Goal: Download file/media

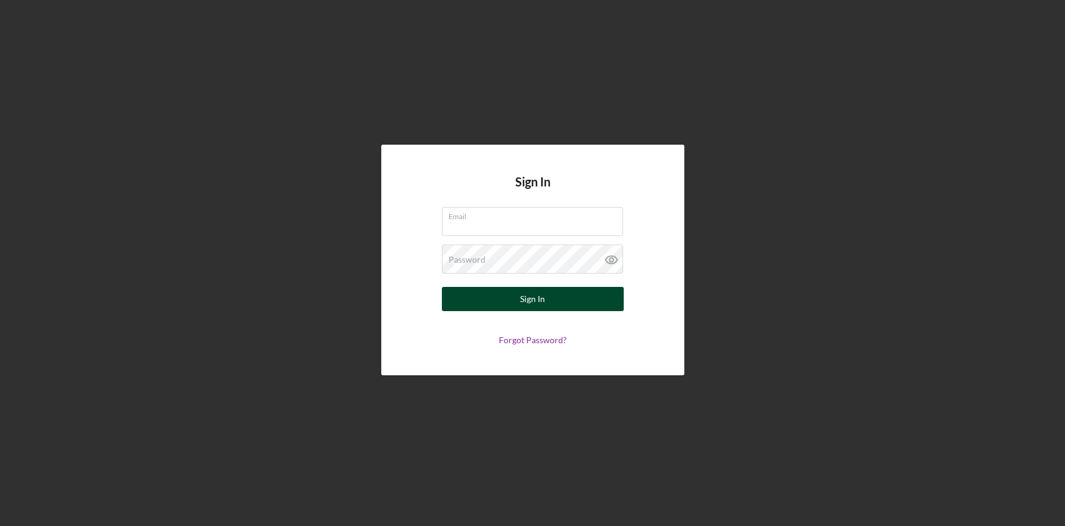
type input "[EMAIL_ADDRESS][DOMAIN_NAME]"
click at [540, 302] on div "Sign In" at bounding box center [532, 299] width 25 height 24
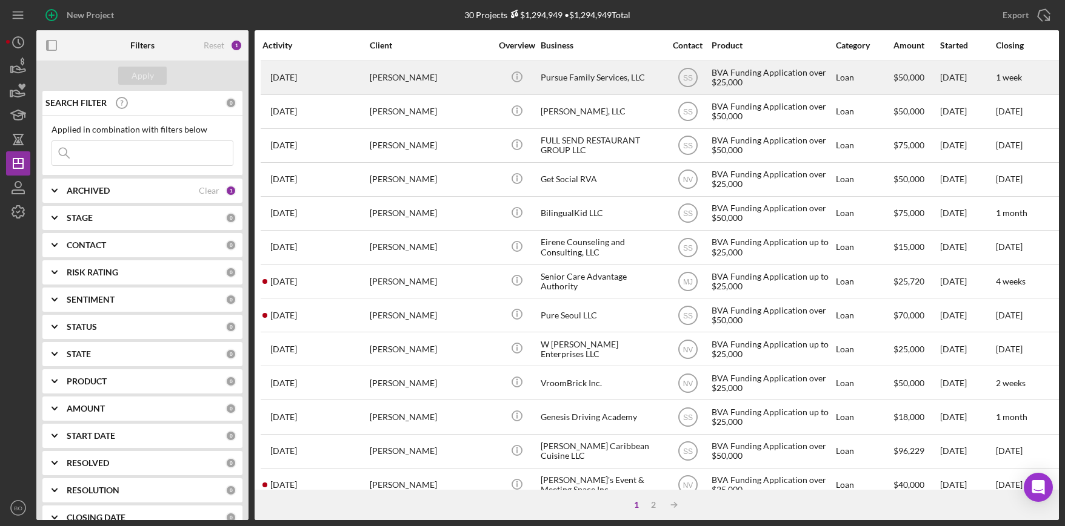
click at [566, 78] on div "Pursue Family Services, LLC" at bounding box center [600, 78] width 121 height 32
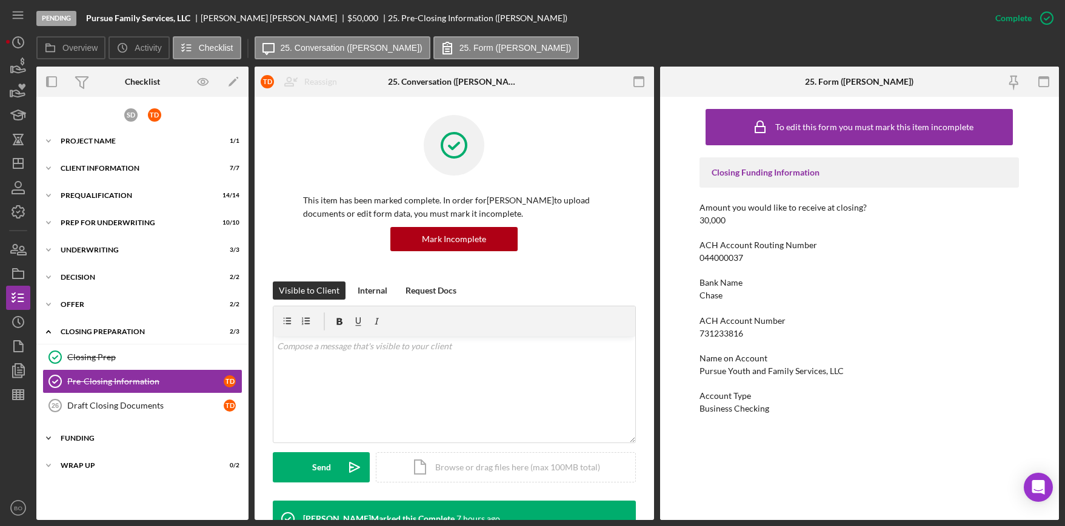
click at [107, 436] on div "Funding" at bounding box center [147, 438] width 173 height 7
click at [114, 497] on div "Wrap Up" at bounding box center [147, 496] width 173 height 7
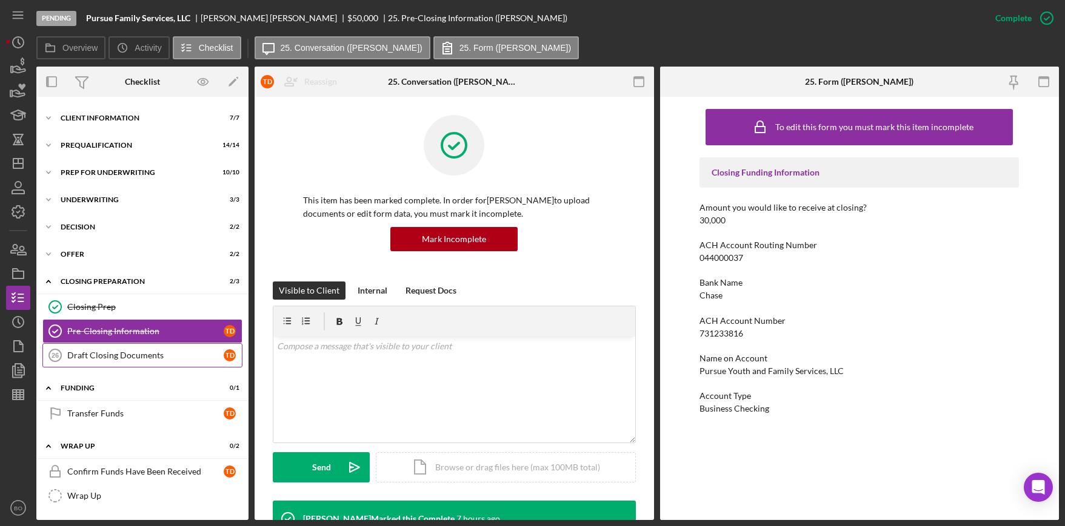
click at [121, 359] on div "Draft Closing Documents" at bounding box center [145, 356] width 156 height 10
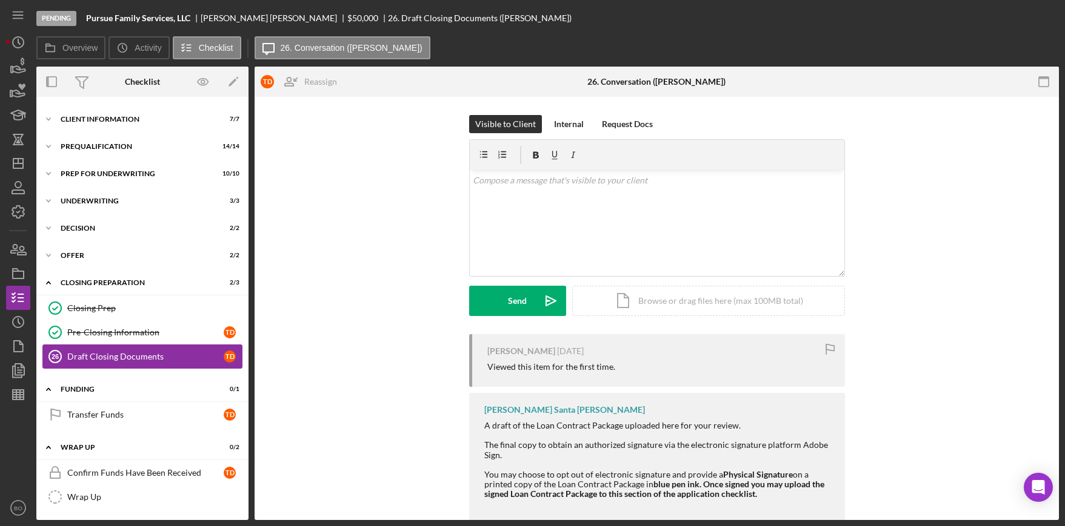
scroll to position [50, 0]
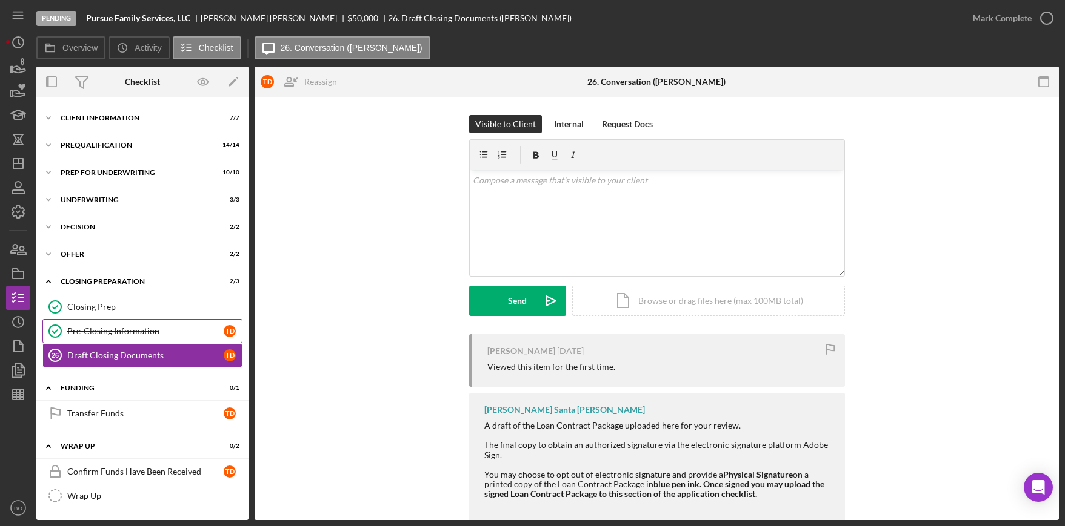
click at [127, 327] on div "Pre-Closing Information" at bounding box center [145, 332] width 156 height 10
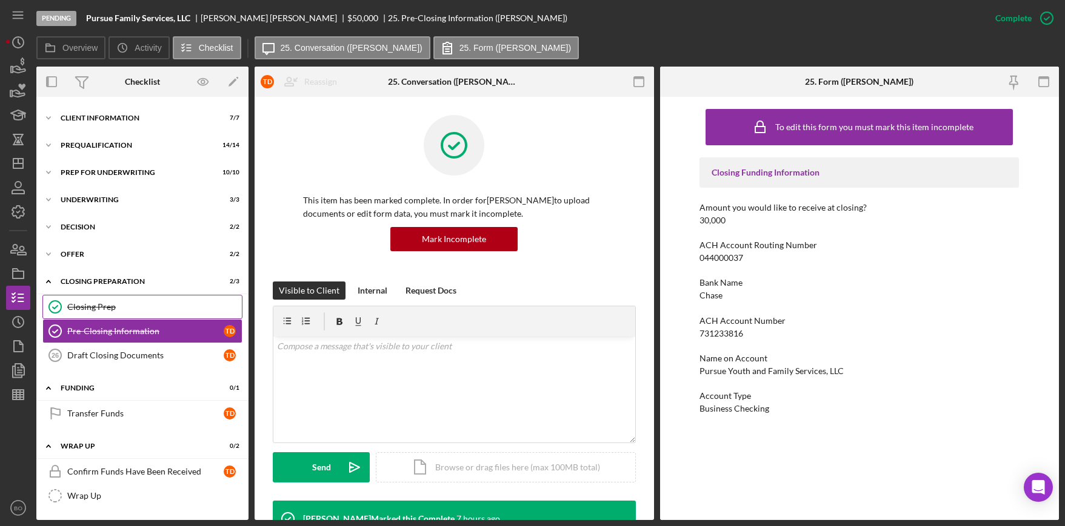
click at [116, 308] on div "Closing Prep" at bounding box center [154, 307] width 174 height 10
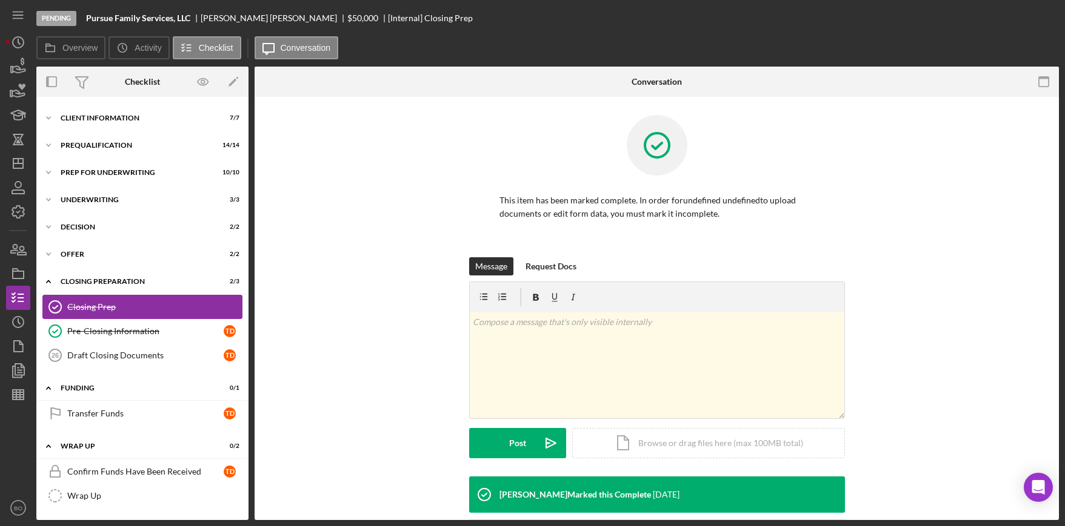
scroll to position [50, 0]
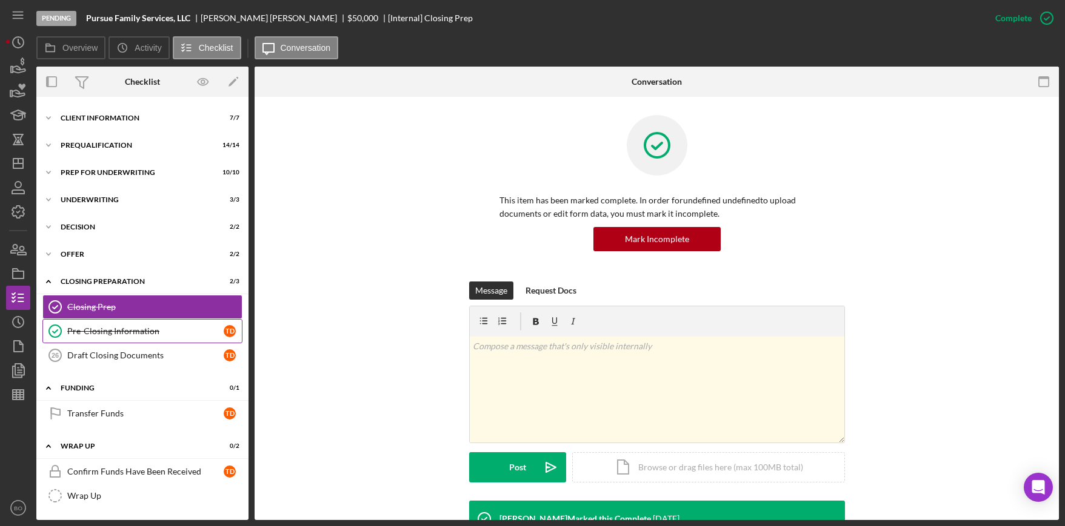
click at [167, 332] on div "Pre-Closing Information" at bounding box center [145, 332] width 156 height 10
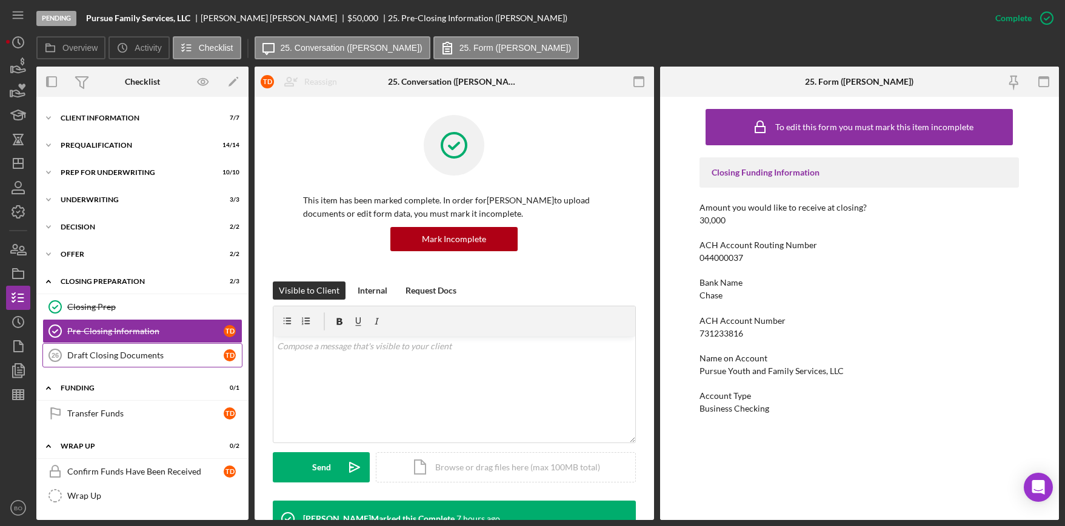
click at [168, 362] on link "Draft Closing Documents 26 Draft Closing Documents T D" at bounding box center [142, 356] width 200 height 24
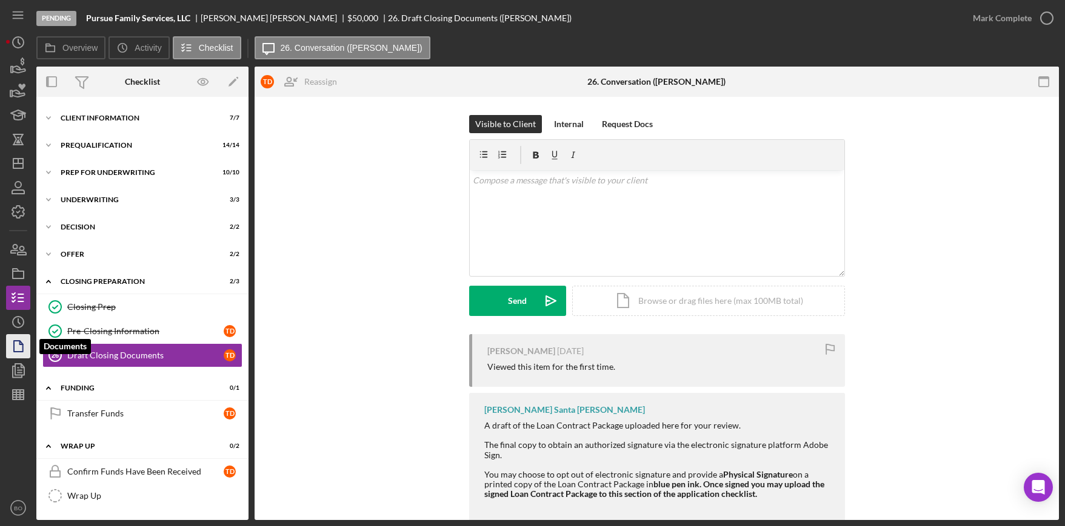
click at [15, 354] on icon "button" at bounding box center [18, 346] width 30 height 30
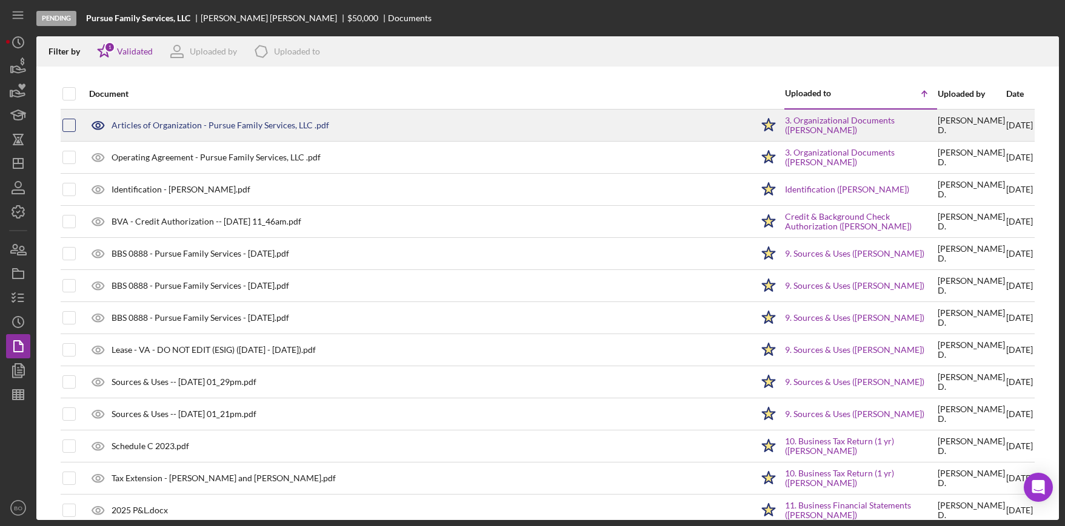
click at [73, 125] on input "checkbox" at bounding box center [69, 125] width 12 height 12
checkbox input "true"
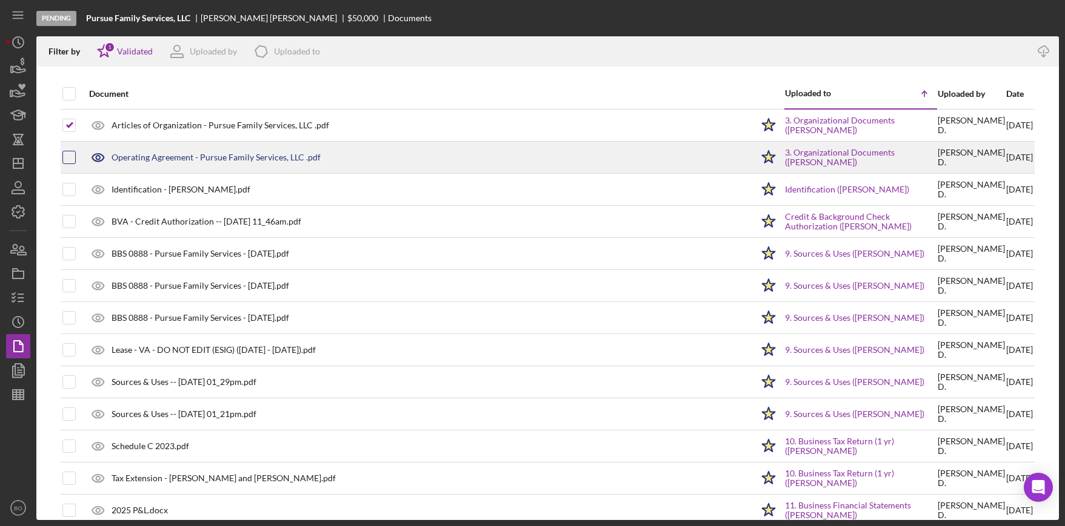
click at [70, 156] on input "checkbox" at bounding box center [69, 157] width 12 height 12
checkbox input "true"
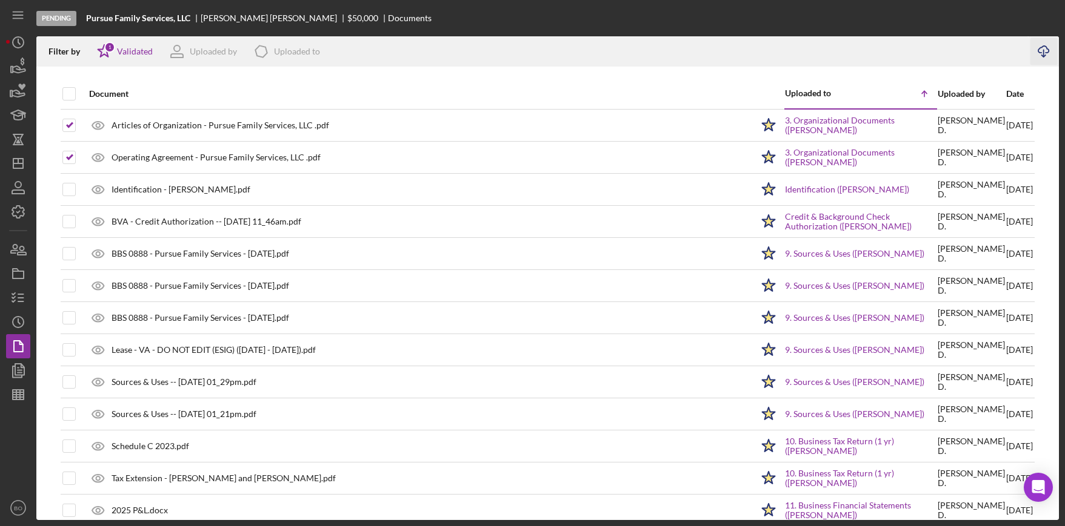
click at [1042, 48] on icon "Icon/Download" at bounding box center [1043, 51] width 27 height 27
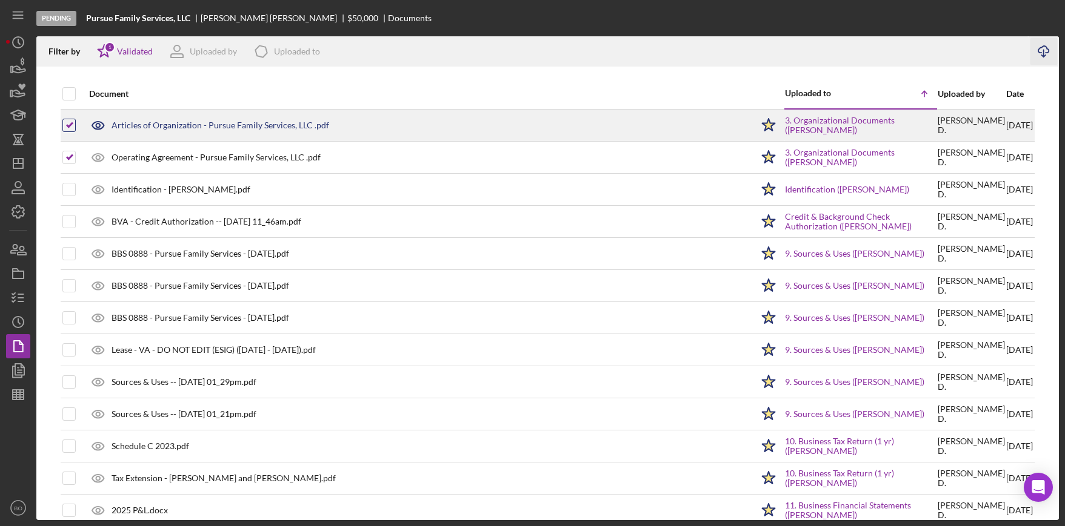
click at [69, 123] on input "checkbox" at bounding box center [69, 125] width 12 height 12
checkbox input "false"
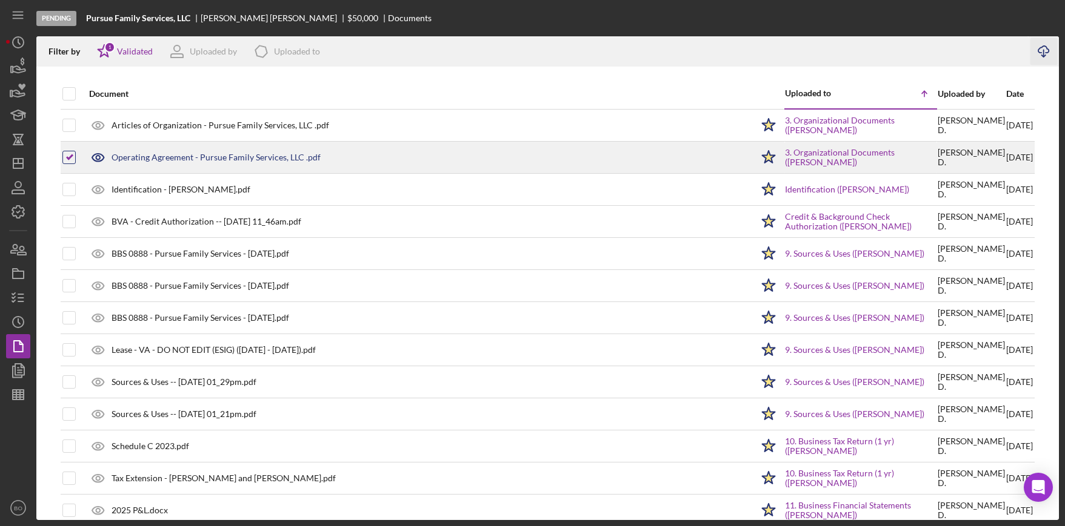
click at [71, 158] on input "checkbox" at bounding box center [69, 157] width 12 height 12
checkbox input "false"
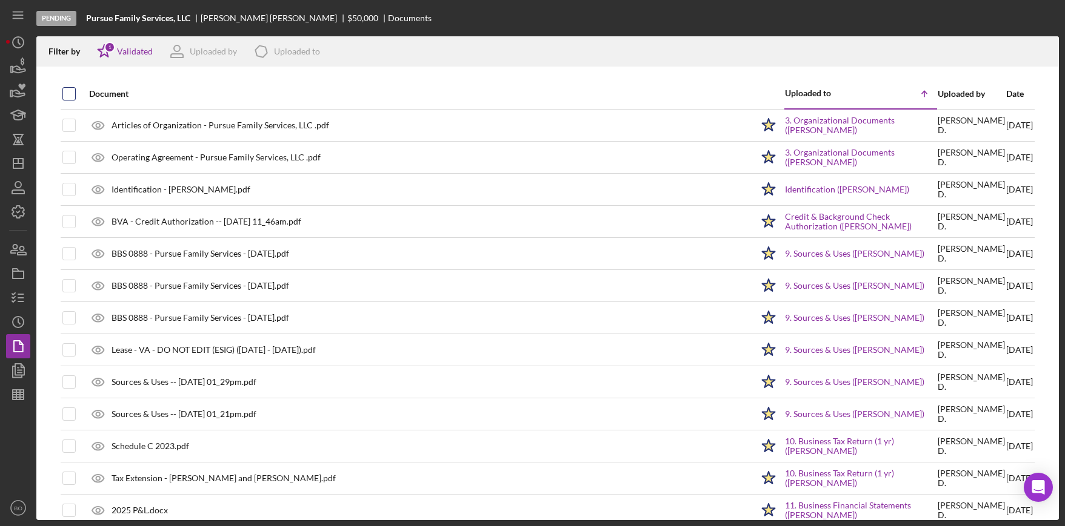
click at [70, 95] on input "checkbox" at bounding box center [69, 94] width 12 height 12
checkbox input "true"
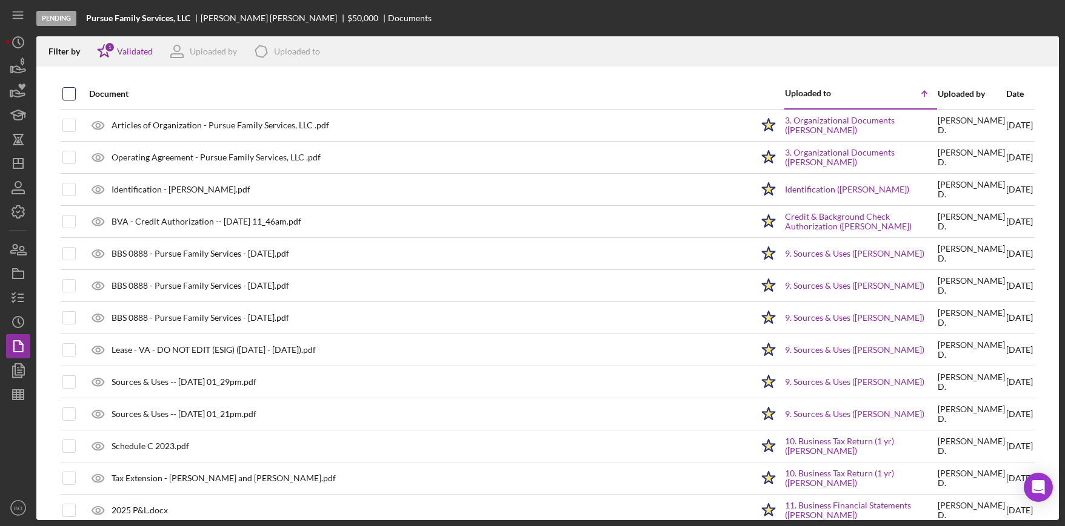
checkbox input "true"
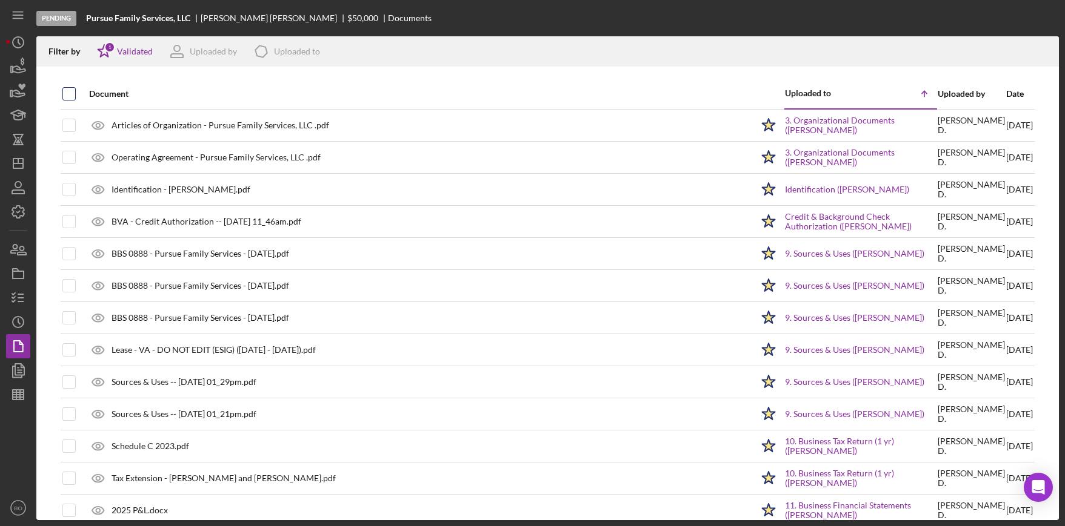
checkbox input "true"
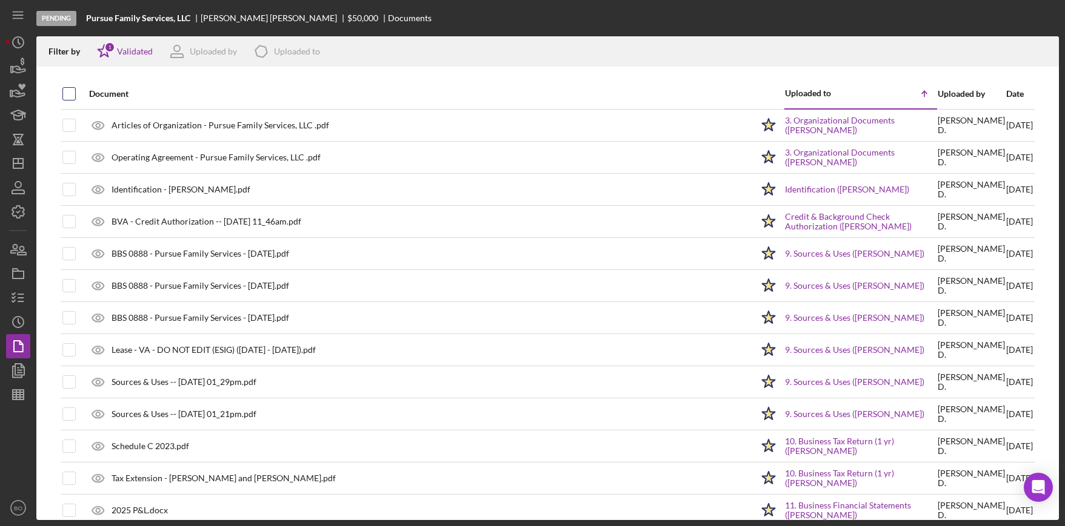
checkbox input "true"
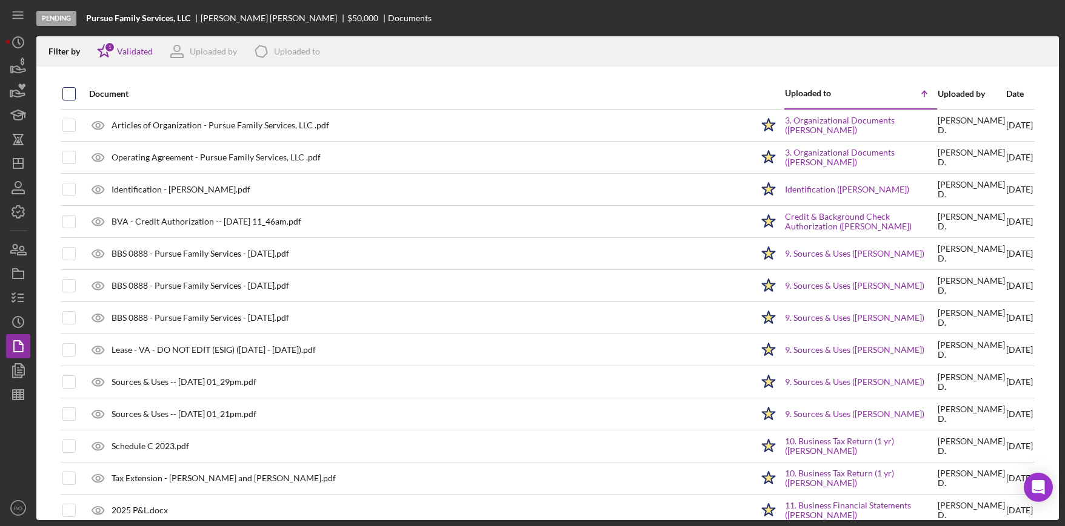
checkbox input "true"
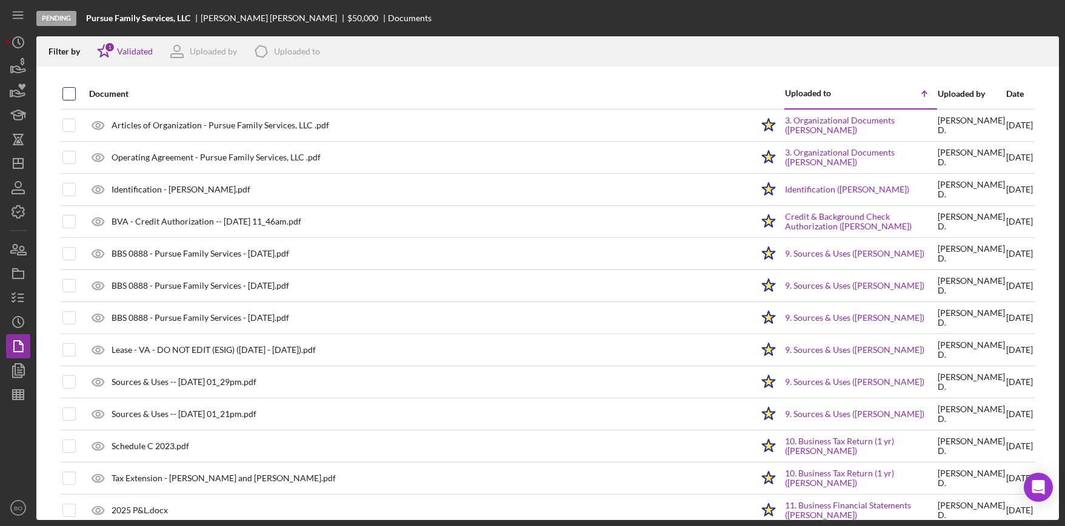
checkbox input "true"
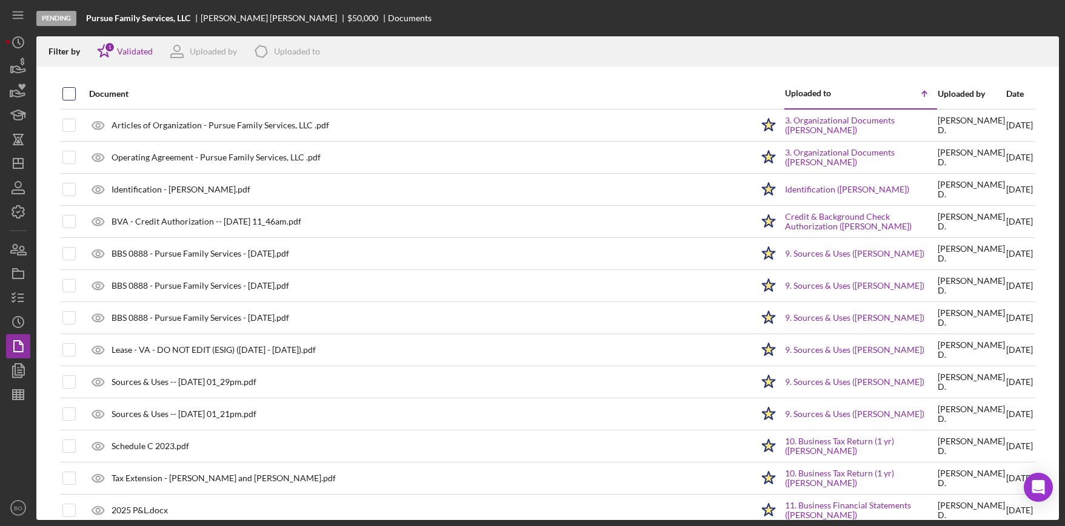
checkbox input "true"
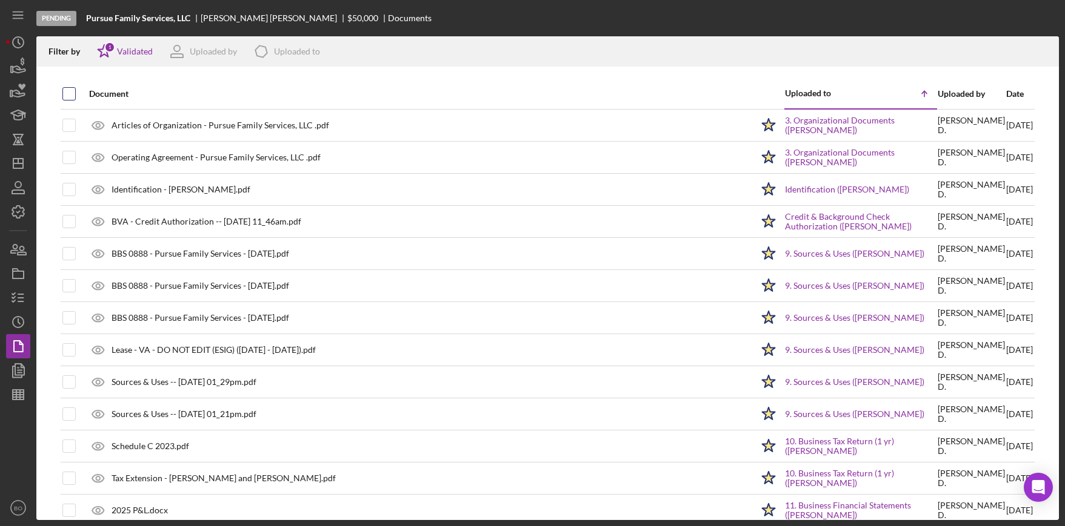
checkbox input "true"
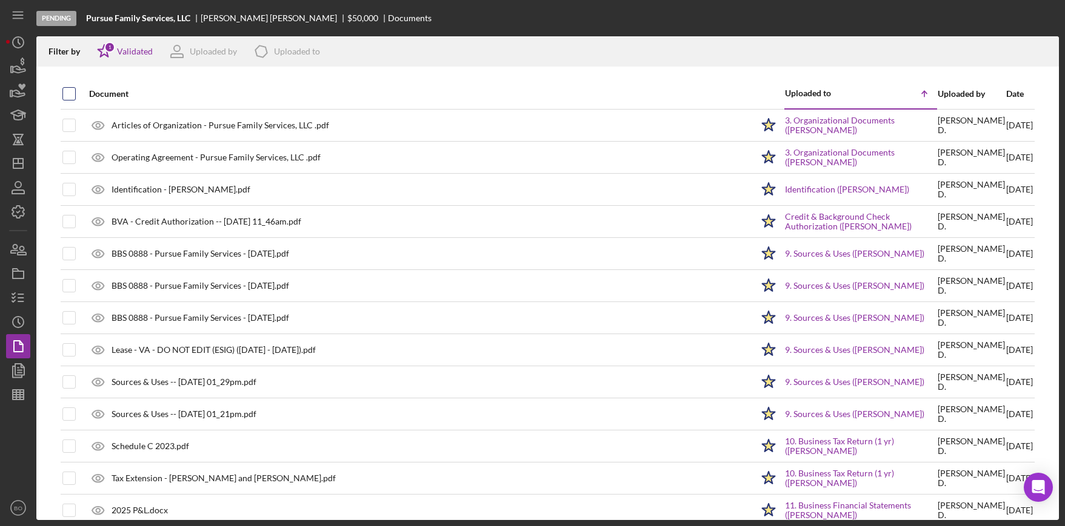
checkbox input "true"
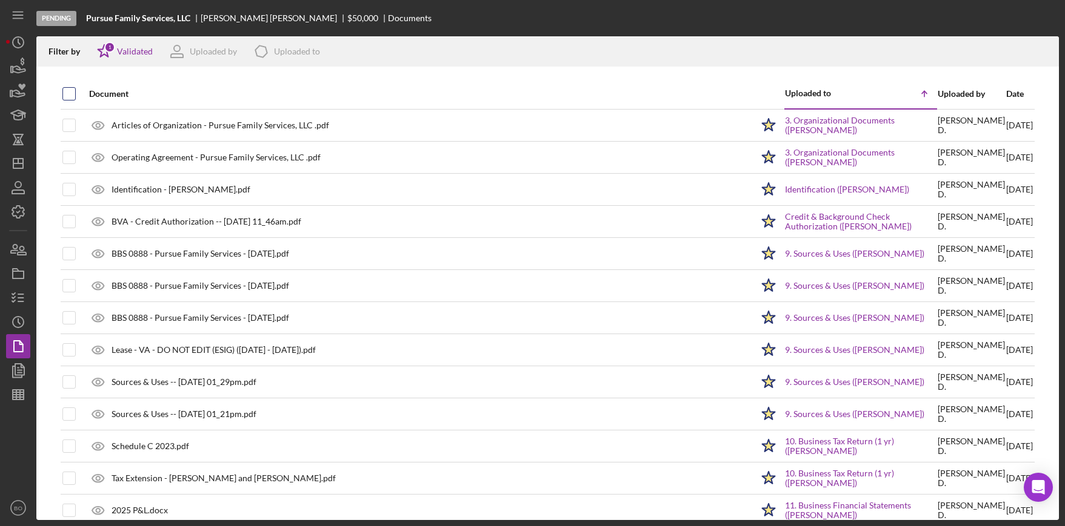
checkbox input "true"
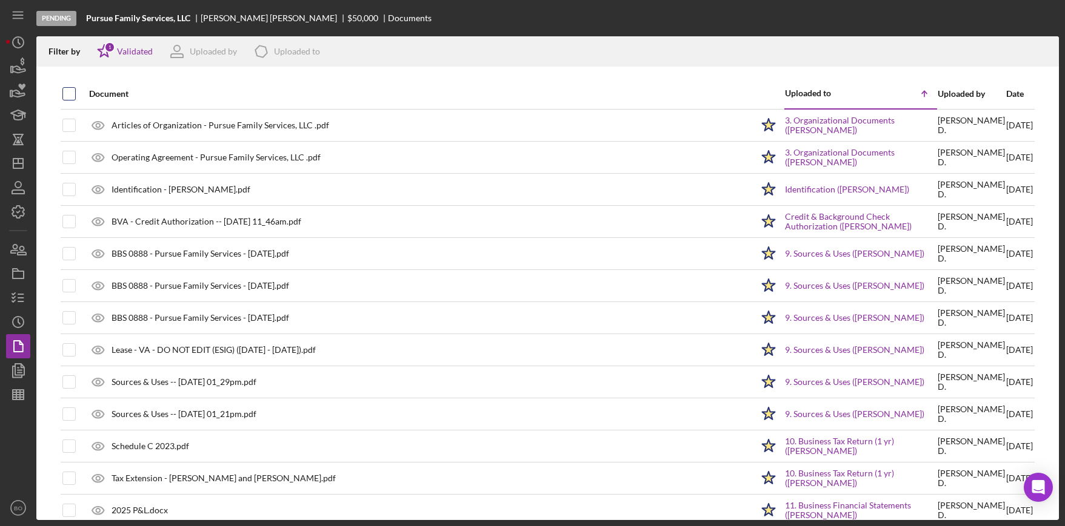
checkbox input "true"
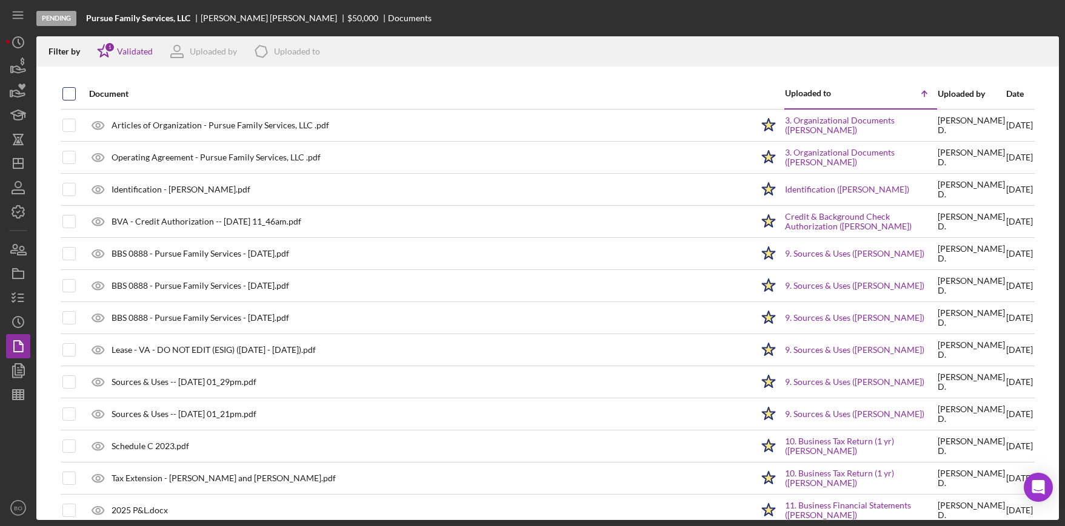
checkbox input "true"
click at [1049, 48] on icon "Icon/Download" at bounding box center [1043, 51] width 27 height 27
